Goal: Information Seeking & Learning: Learn about a topic

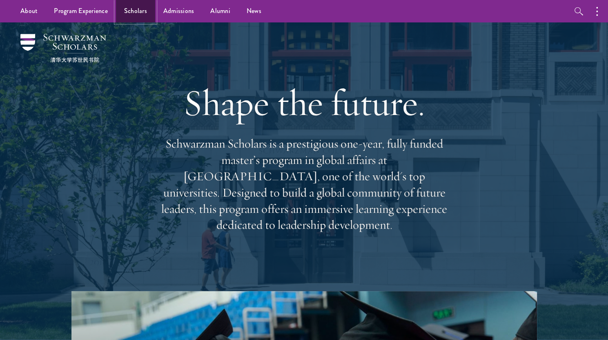
click at [141, 18] on link "Scholars" at bounding box center [135, 11] width 39 height 22
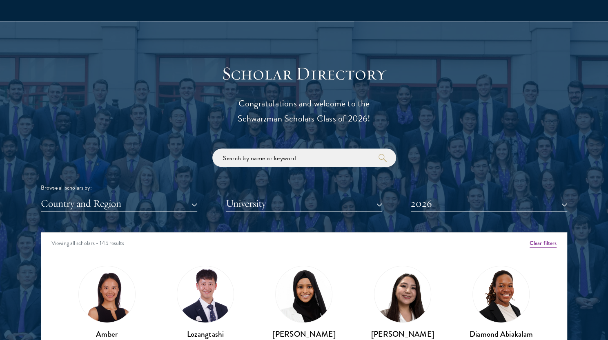
scroll to position [898, 0]
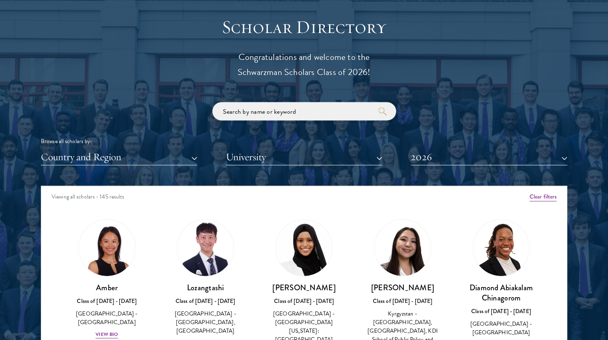
click at [286, 119] on input "search" at bounding box center [304, 111] width 184 height 18
click at [290, 156] on button "University" at bounding box center [304, 157] width 156 height 17
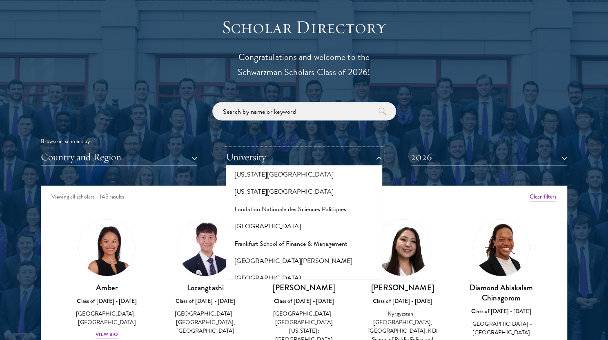
scroll to position [1714, 0]
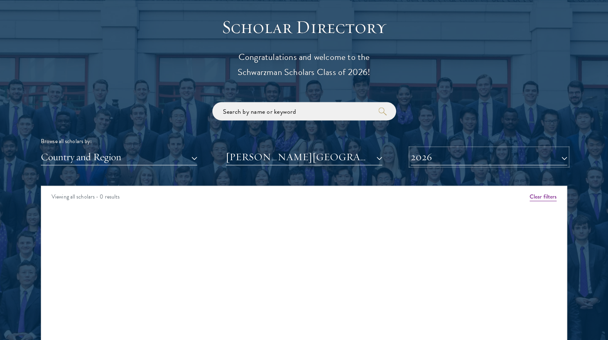
click at [431, 149] on button "2026" at bounding box center [488, 157] width 156 height 17
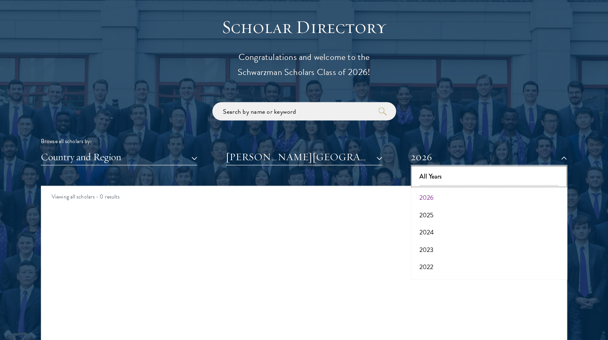
click at [437, 174] on button "All Years" at bounding box center [488, 176] width 151 height 17
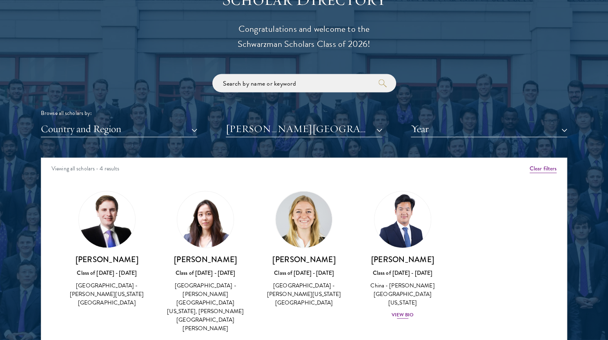
scroll to position [938, 0]
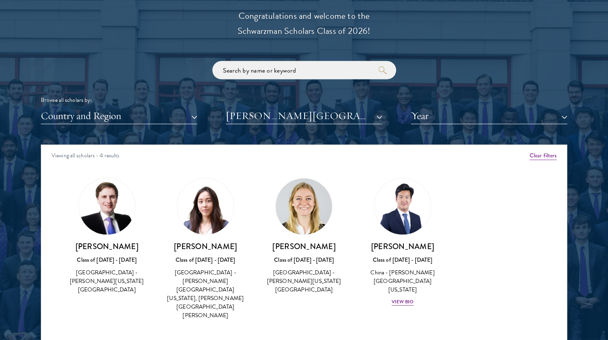
drag, startPoint x: 271, startPoint y: 248, endPoint x: 348, endPoint y: 250, distance: 77.1
click at [348, 250] on div "Marguerite Wedeman Class of 2016 - 2017 United States of America - George Washi…" at bounding box center [304, 236] width 98 height 133
copy h3 "[PERSON_NAME]"
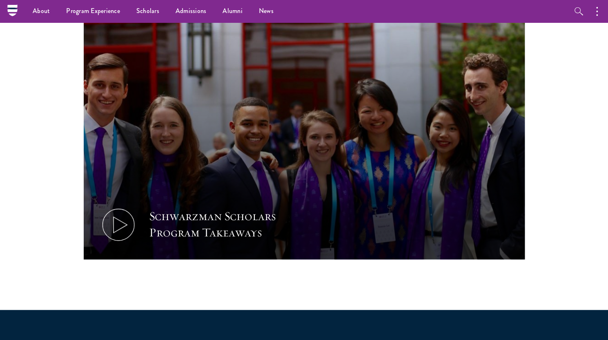
scroll to position [367, 0]
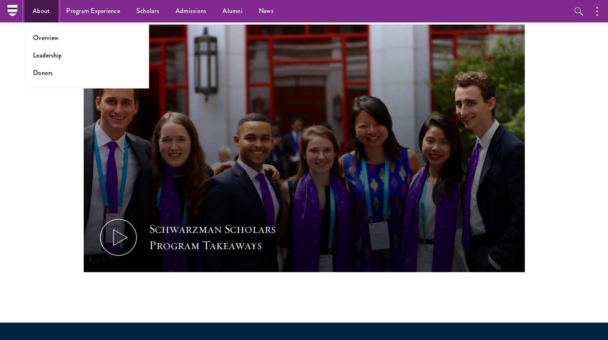
click at [45, 13] on link "About" at bounding box center [40, 11] width 33 height 22
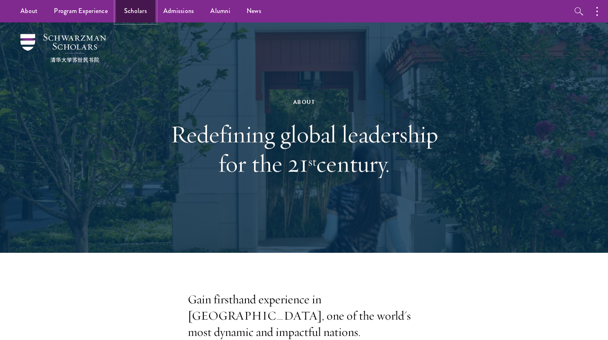
click at [147, 13] on link "Scholars" at bounding box center [135, 11] width 39 height 22
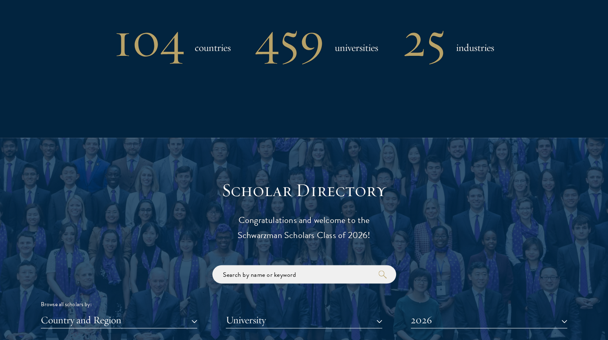
scroll to position [898, 0]
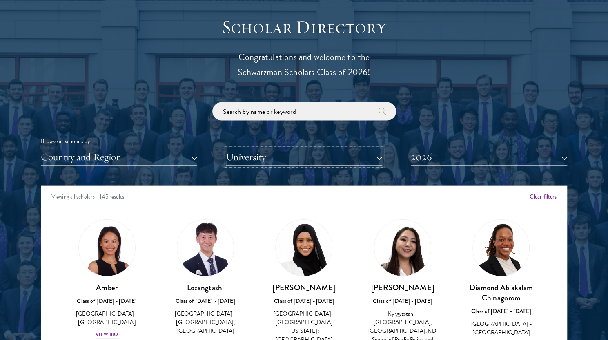
click at [256, 159] on button "University" at bounding box center [304, 157] width 156 height 17
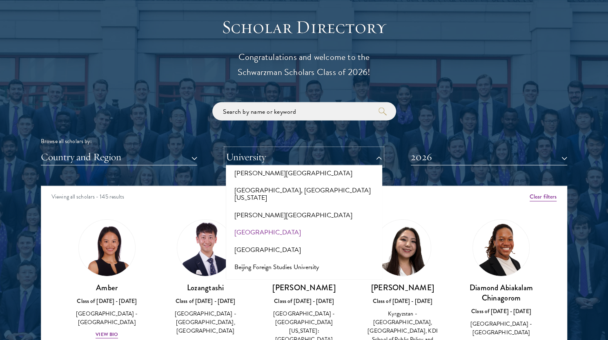
scroll to position [408, 0]
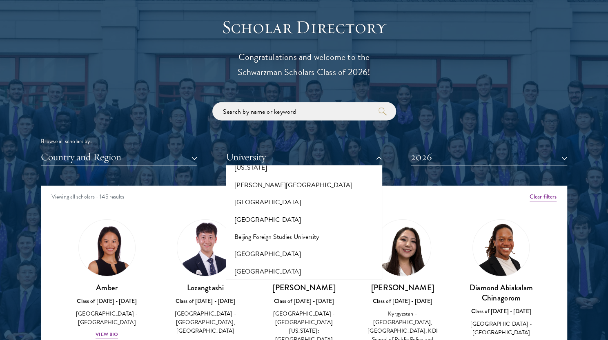
click at [197, 127] on div "Browse all scholars by: Country and Region All Countries and Regions Afghanista…" at bounding box center [304, 133] width 526 height 63
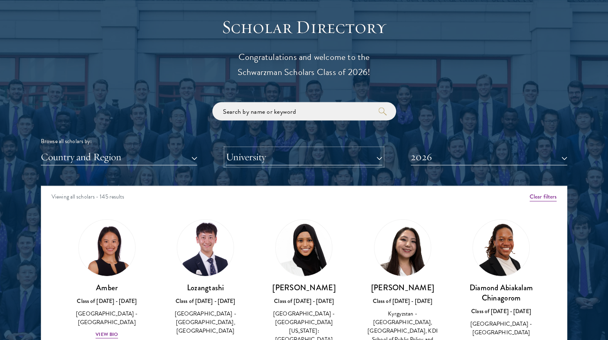
click at [260, 161] on button "University" at bounding box center [304, 157] width 156 height 17
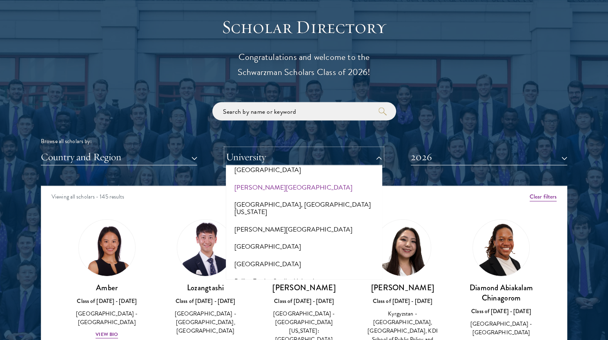
scroll to position [326, 0]
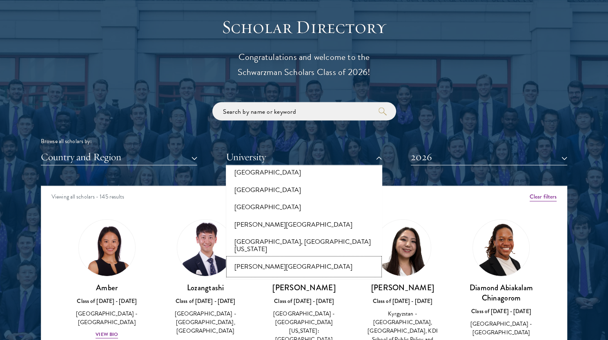
click at [260, 258] on button "[PERSON_NAME][GEOGRAPHIC_DATA]" at bounding box center [303, 266] width 151 height 17
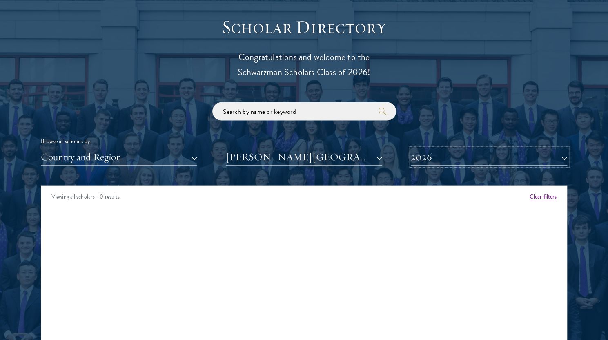
click at [461, 158] on button "2026" at bounding box center [488, 157] width 156 height 17
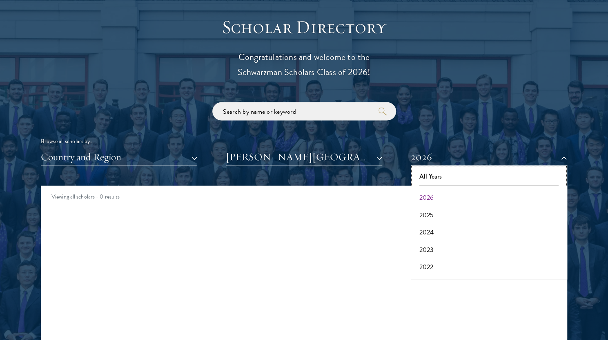
click at [443, 177] on button "All Years" at bounding box center [488, 176] width 151 height 17
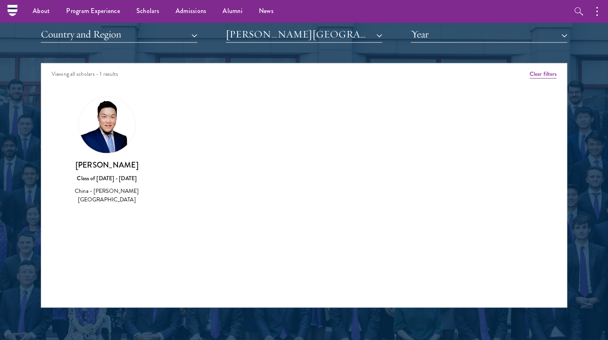
scroll to position [979, 0]
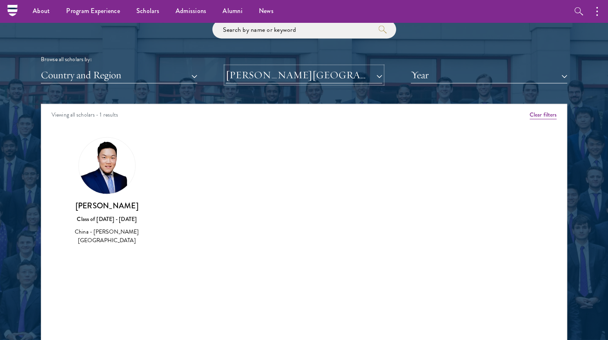
click at [246, 78] on button "[PERSON_NAME][GEOGRAPHIC_DATA]" at bounding box center [304, 75] width 156 height 17
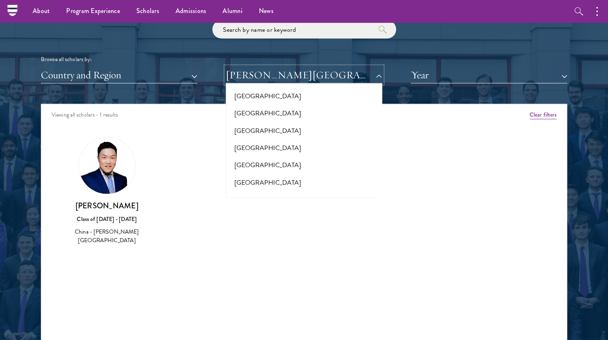
scroll to position [653, 0]
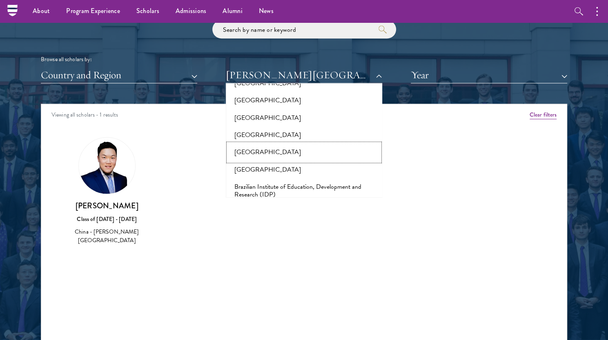
click at [278, 144] on button "[GEOGRAPHIC_DATA]" at bounding box center [303, 152] width 151 height 17
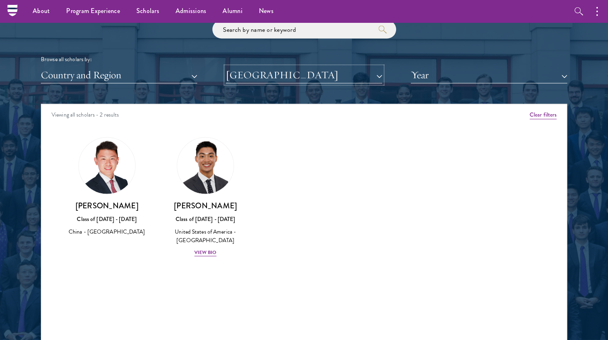
click at [281, 74] on button "[GEOGRAPHIC_DATA]" at bounding box center [304, 75] width 156 height 17
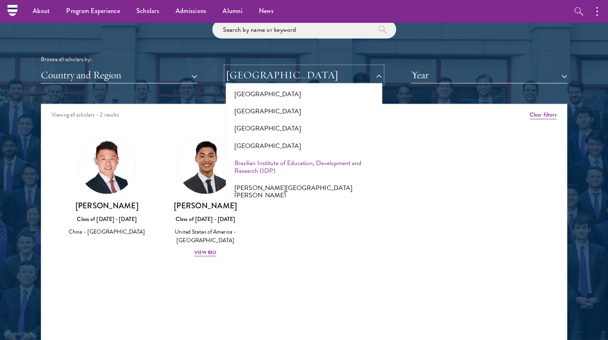
scroll to position [694, 0]
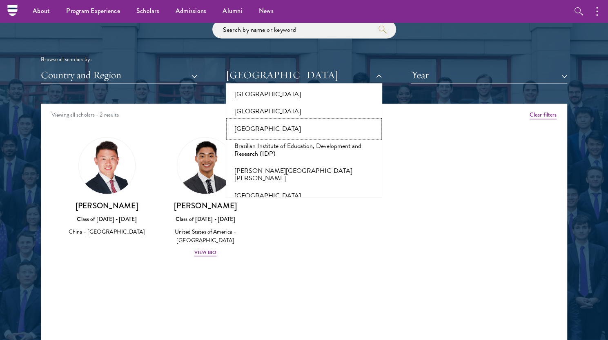
click at [271, 121] on button "[GEOGRAPHIC_DATA]" at bounding box center [303, 129] width 151 height 17
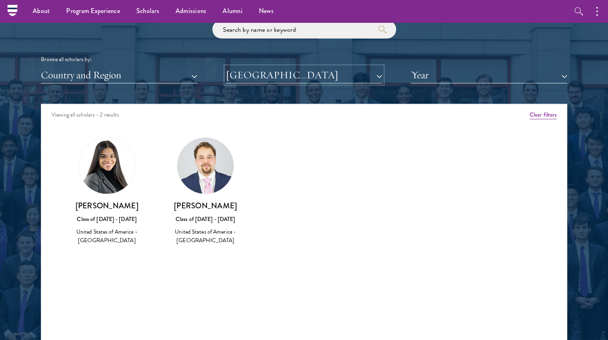
click at [280, 75] on button "[GEOGRAPHIC_DATA]" at bounding box center [304, 75] width 156 height 17
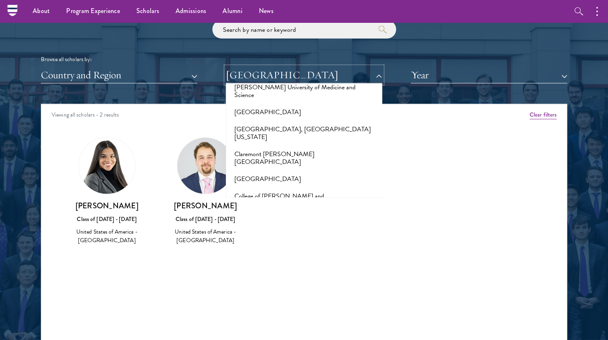
scroll to position [1061, 0]
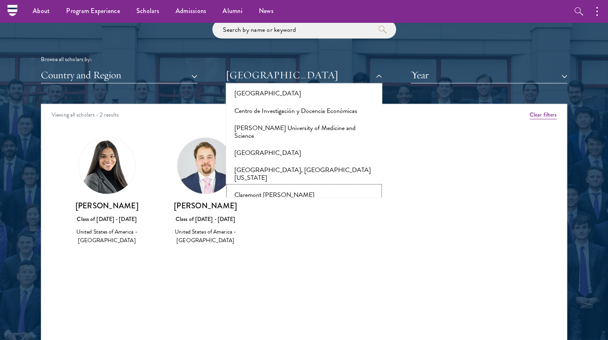
click at [282, 186] on button "Claremont [PERSON_NAME][GEOGRAPHIC_DATA]" at bounding box center [303, 198] width 151 height 25
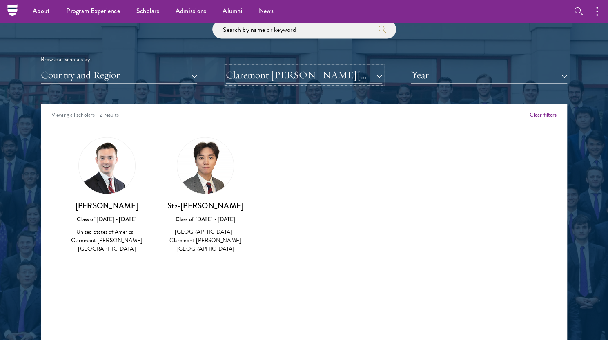
click at [288, 83] on button "Claremont [PERSON_NAME][GEOGRAPHIC_DATA]" at bounding box center [304, 75] width 156 height 17
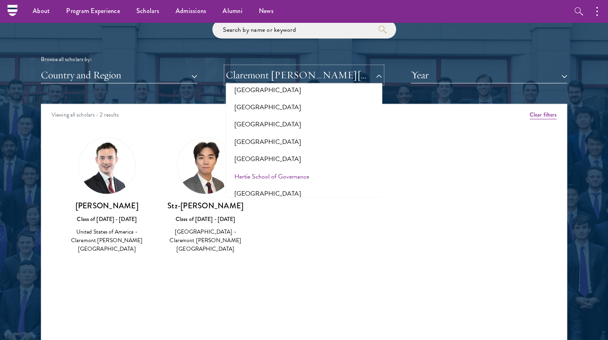
scroll to position [2081, 0]
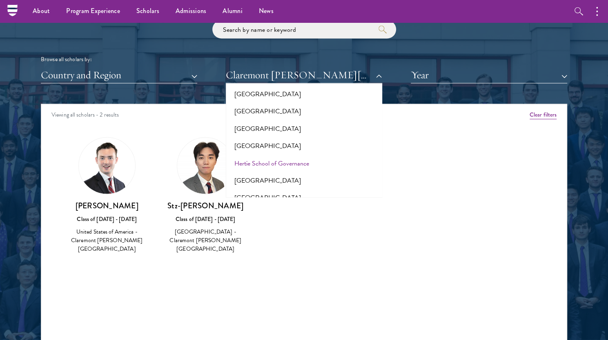
click at [279, 224] on button "[PERSON_NAME][GEOGRAPHIC_DATA]" at bounding box center [303, 232] width 151 height 17
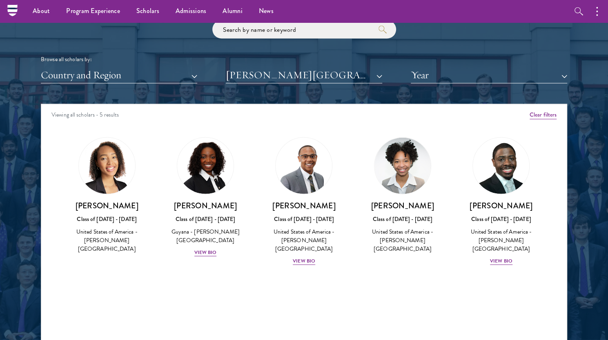
click at [288, 87] on div "Scholar Directory Congratulations and welcome to the Schwarzman Scholars Class …" at bounding box center [304, 141] width 526 height 415
click at [288, 84] on div "Scholar Directory Congratulations and welcome to the Schwarzman Scholars Class …" at bounding box center [304, 141] width 526 height 415
click at [278, 78] on button "[PERSON_NAME][GEOGRAPHIC_DATA]" at bounding box center [304, 75] width 156 height 17
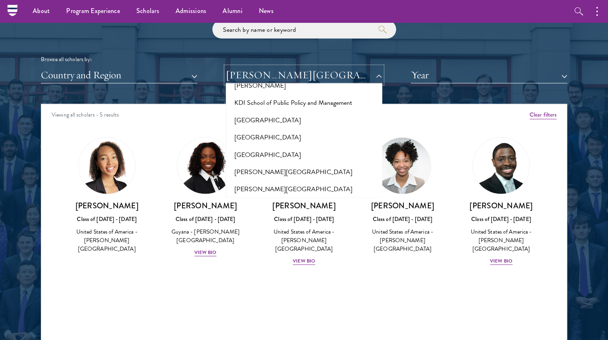
scroll to position [2652, 0]
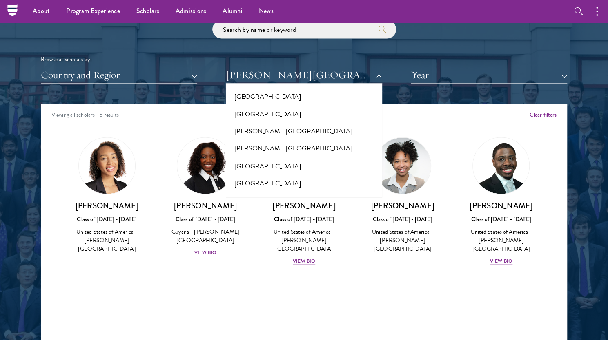
click at [271, 269] on button "[GEOGRAPHIC_DATA]" at bounding box center [303, 277] width 151 height 17
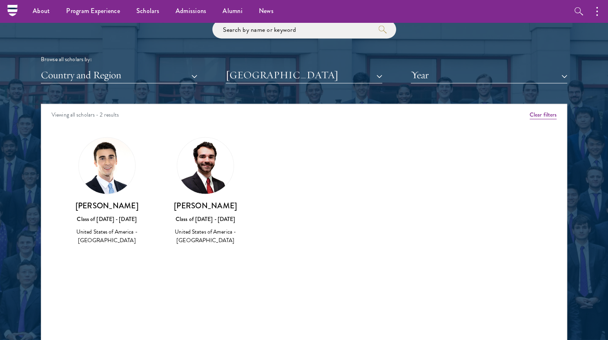
click at [254, 84] on div "Scholar Directory Congratulations and welcome to the Schwarzman Scholars Class …" at bounding box center [304, 141] width 526 height 415
click at [265, 84] on div "Scholar Directory Congratulations and welcome to the Schwarzman Scholars Class …" at bounding box center [304, 141] width 526 height 415
click at [268, 77] on button "[GEOGRAPHIC_DATA]" at bounding box center [304, 75] width 156 height 17
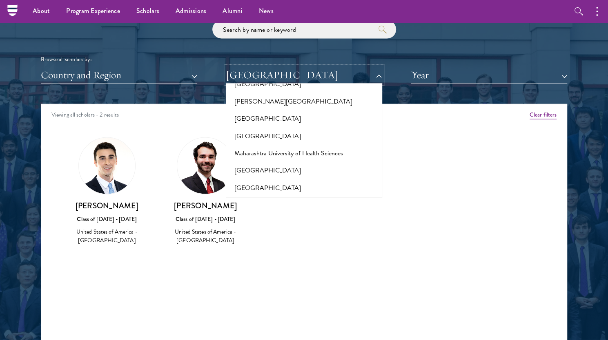
scroll to position [2979, 0]
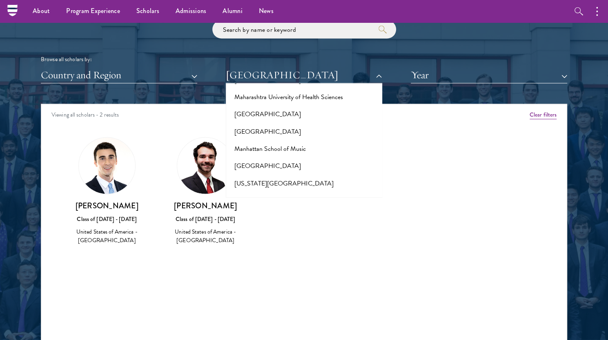
click at [274, 262] on button "[GEOGRAPHIC_DATA]" at bounding box center [303, 270] width 151 height 17
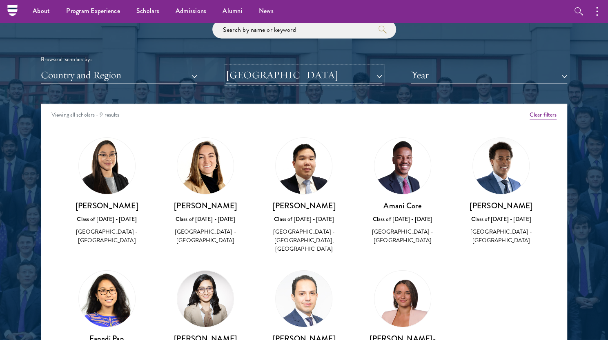
click at [278, 83] on button "[GEOGRAPHIC_DATA]" at bounding box center [304, 75] width 156 height 17
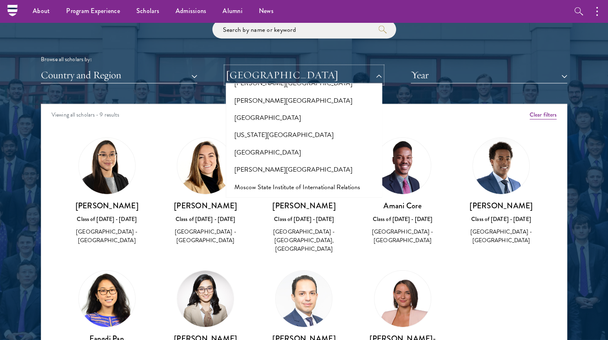
scroll to position [3142, 0]
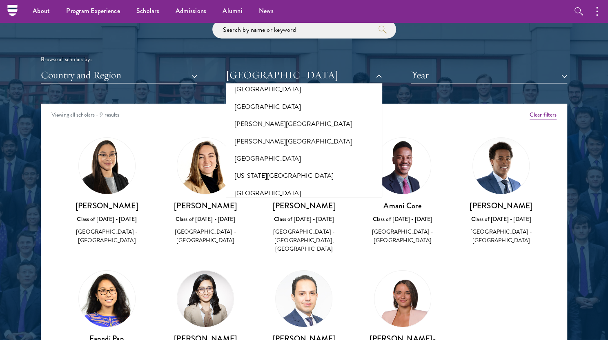
click at [264, 271] on button "[GEOGRAPHIC_DATA]" at bounding box center [303, 279] width 151 height 17
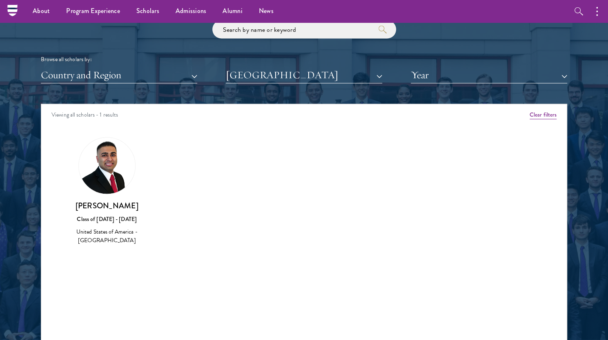
click at [268, 85] on div "Scholar Directory Congratulations and welcome to the Schwarzman Scholars Class …" at bounding box center [304, 141] width 526 height 415
click at [269, 80] on button "[GEOGRAPHIC_DATA]" at bounding box center [304, 75] width 156 height 17
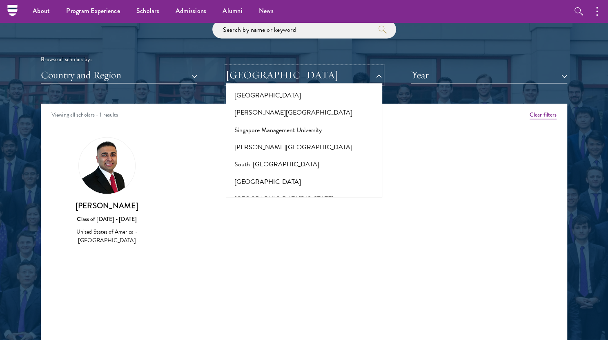
scroll to position [4611, 0]
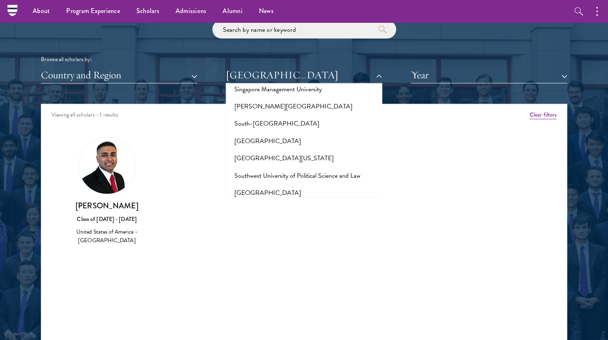
click at [259, 278] on button "[GEOGRAPHIC_DATA]" at bounding box center [303, 286] width 151 height 17
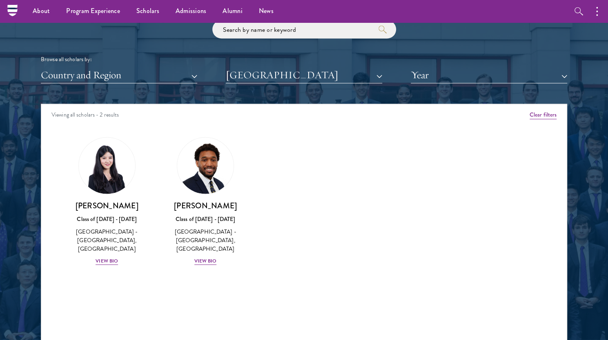
drag, startPoint x: 102, startPoint y: 253, endPoint x: 326, endPoint y: 237, distance: 223.8
click at [326, 237] on div "Amber Class of 2025 - 2026 China - Peking University View Bio Cirenquji Class o…" at bounding box center [303, 208] width 525 height 163
click at [295, 87] on div "Scholar Directory Congratulations and welcome to the Schwarzman Scholars Class …" at bounding box center [304, 141] width 526 height 415
click at [293, 83] on button "[GEOGRAPHIC_DATA]" at bounding box center [304, 75] width 156 height 17
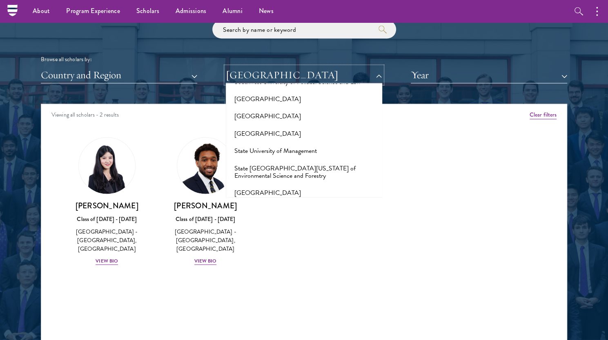
scroll to position [4692, 0]
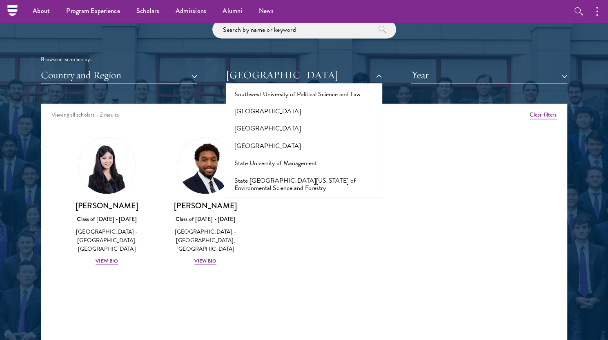
click at [278, 266] on button "[GEOGRAPHIC_DATA]" at bounding box center [303, 274] width 151 height 17
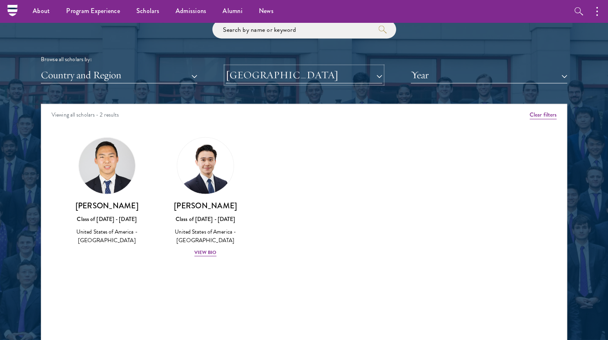
click at [275, 82] on button "[GEOGRAPHIC_DATA]" at bounding box center [304, 75] width 156 height 17
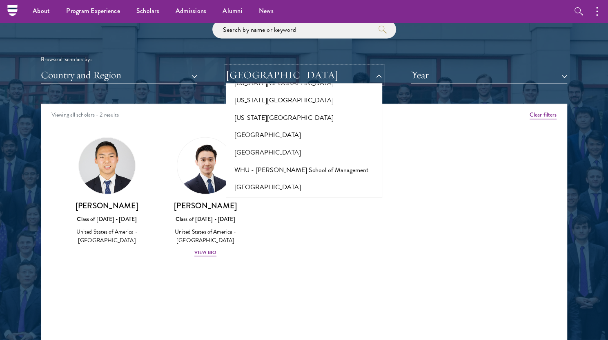
scroll to position [8149, 0]
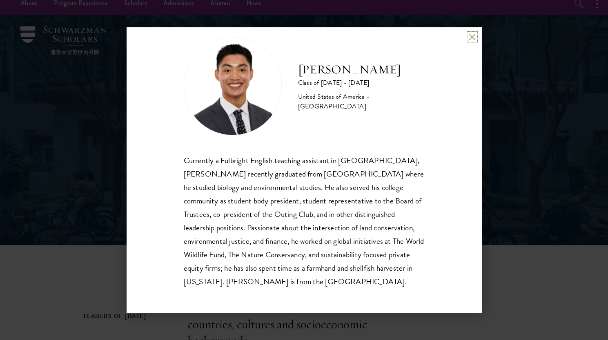
scroll to position [9, 0]
click at [351, 3] on div "Paul Wang Class of 2025 - 2026 United States of America - Bowdoin College Curre…" at bounding box center [304, 170] width 608 height 340
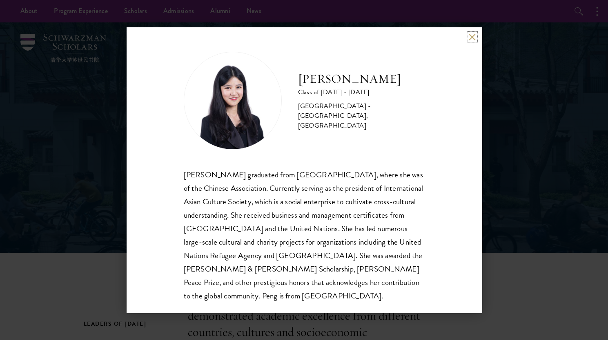
scroll to position [14, 0]
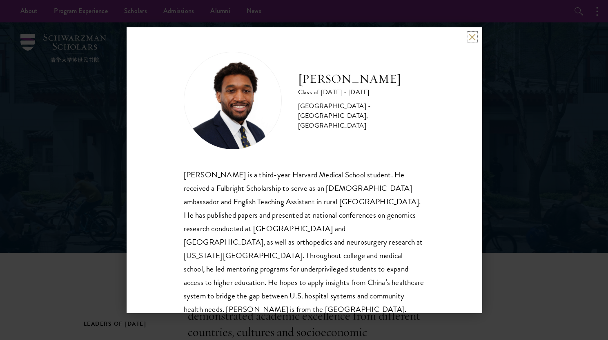
scroll to position [14, 0]
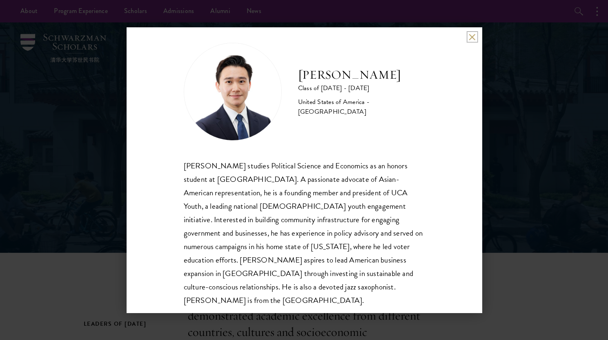
scroll to position [14, 0]
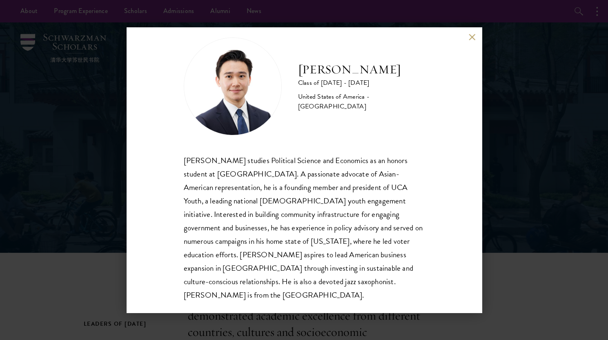
click at [494, 119] on div "[PERSON_NAME] Class of [DATE] - [DATE] [GEOGRAPHIC_DATA] - [GEOGRAPHIC_DATA] [P…" at bounding box center [304, 170] width 608 height 340
